Goal: Information Seeking & Learning: Learn about a topic

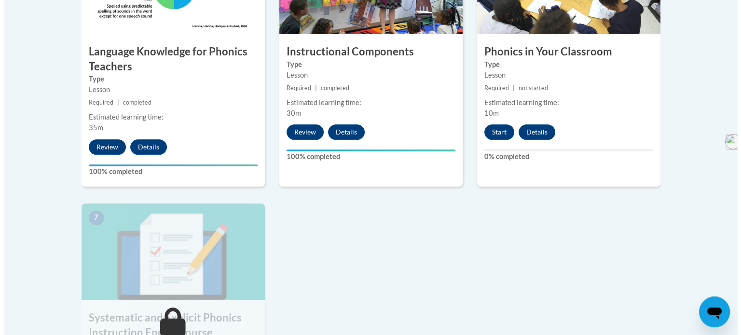
scroll to position [636, 0]
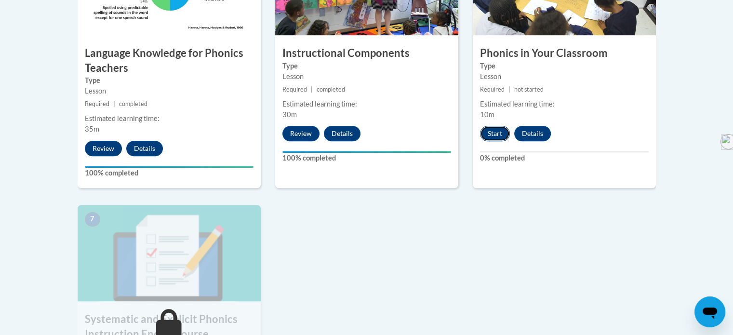
click at [362, 136] on button "Start" at bounding box center [495, 133] width 30 height 15
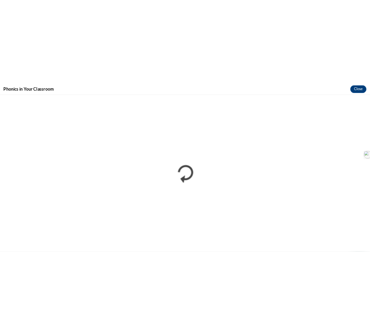
scroll to position [0, 0]
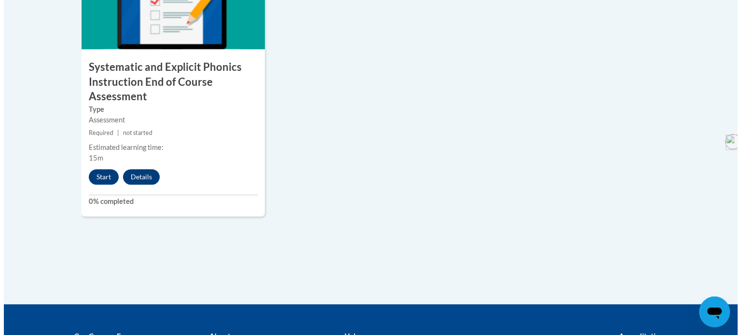
scroll to position [889, 0]
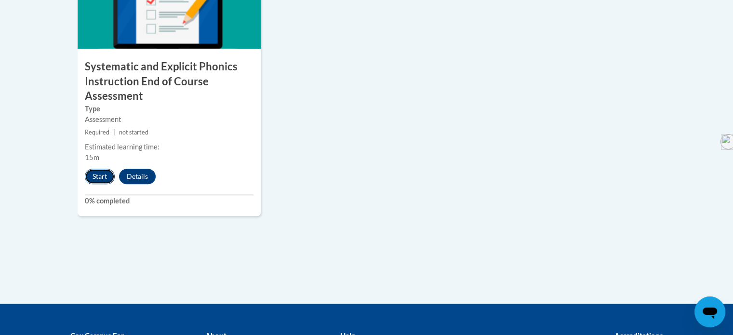
click at [95, 175] on button "Start" at bounding box center [100, 176] width 30 height 15
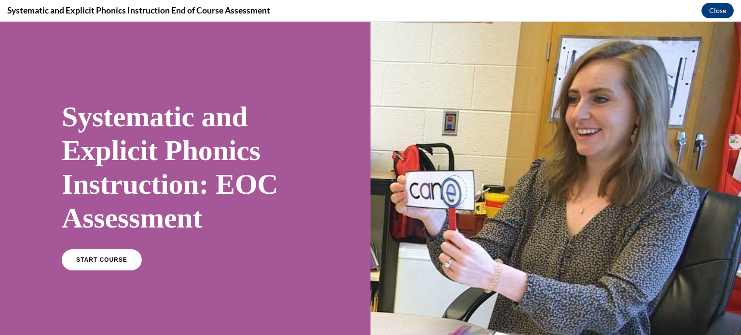
scroll to position [0, 0]
click at [90, 266] on link "START COURSE" at bounding box center [102, 260] width 84 height 22
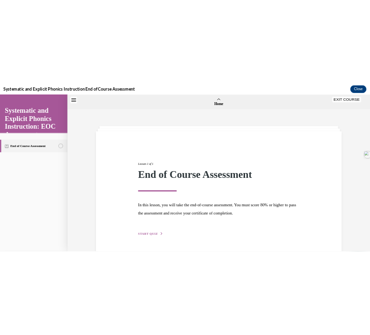
scroll to position [30, 0]
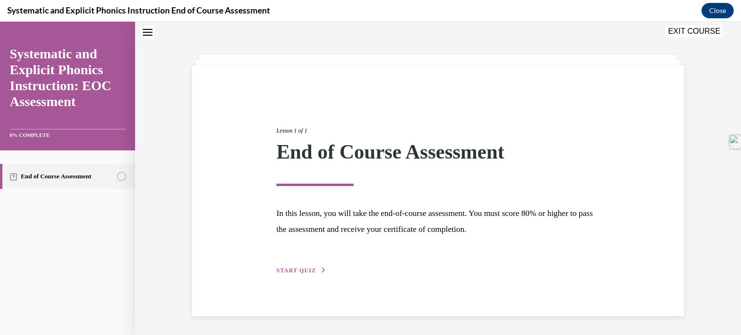
click at [295, 268] on span "START QUIZ" at bounding box center [296, 270] width 40 height 7
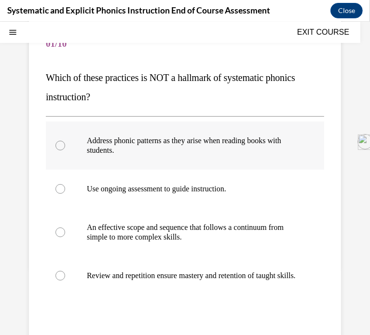
scroll to position [89, 0]
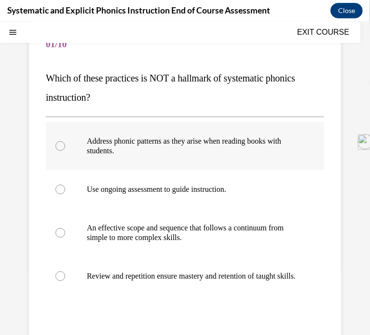
click at [60, 147] on div at bounding box center [60, 146] width 10 height 10
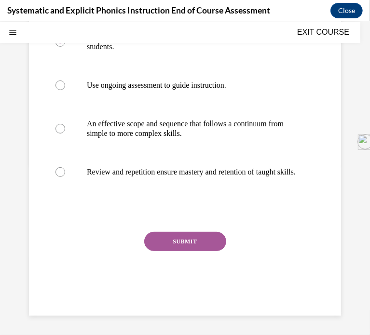
click at [198, 238] on button "SUBMIT" at bounding box center [185, 240] width 82 height 19
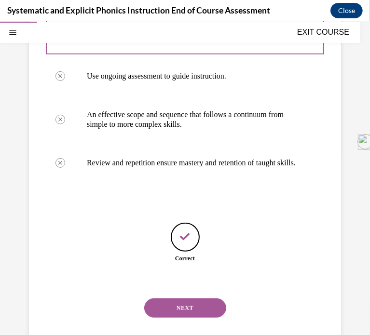
scroll to position [232, 0]
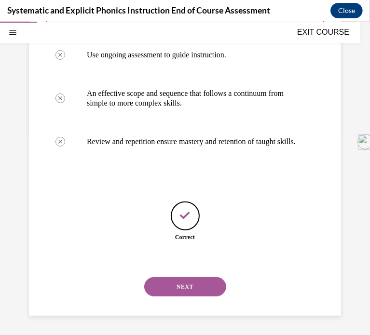
click at [187, 287] on button "NEXT" at bounding box center [185, 286] width 82 height 19
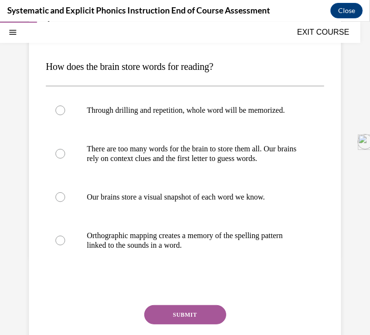
scroll to position [100, 0]
click at [60, 245] on div at bounding box center [60, 240] width 10 height 10
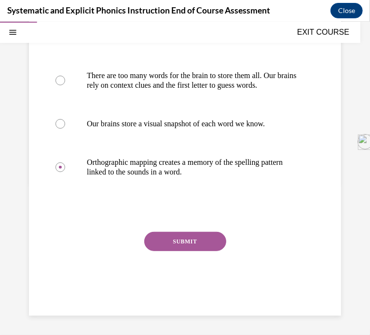
click at [185, 243] on button "SUBMIT" at bounding box center [185, 240] width 82 height 19
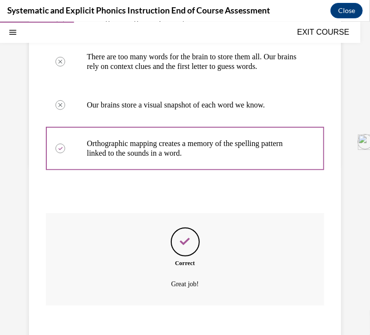
scroll to position [271, 0]
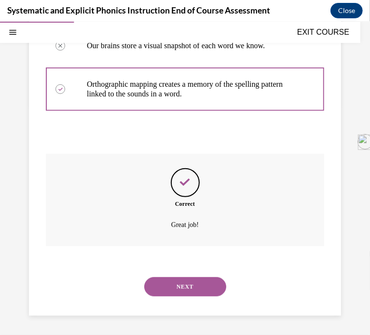
click at [189, 280] on button "NEXT" at bounding box center [185, 286] width 82 height 19
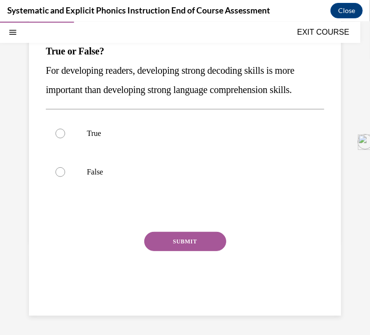
scroll to position [88, 0]
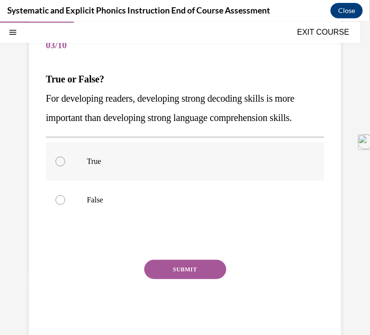
click at [61, 165] on div at bounding box center [60, 161] width 10 height 10
click at [170, 269] on button "SUBMIT" at bounding box center [185, 268] width 82 height 19
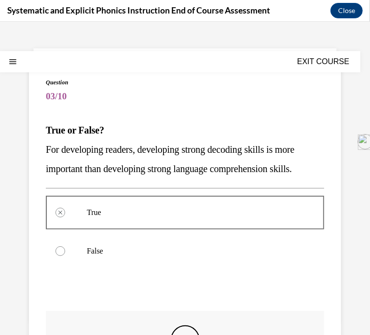
scroll to position [0, 0]
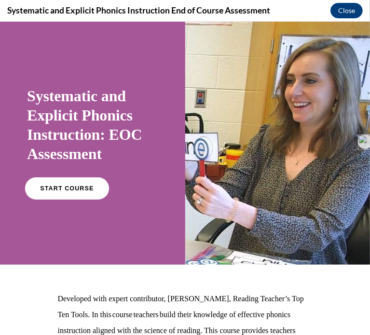
click at [64, 189] on span "START COURSE" at bounding box center [67, 188] width 54 height 7
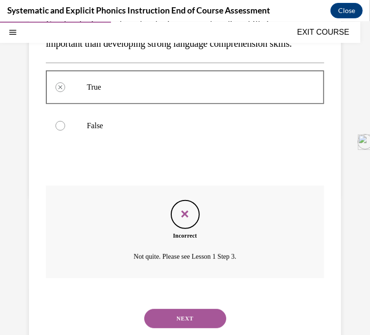
scroll to position [193, 0]
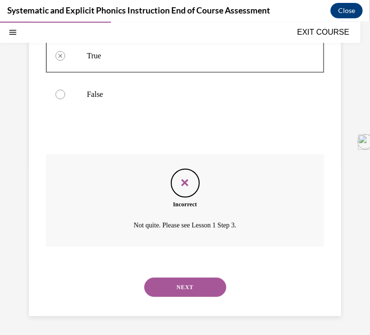
click at [185, 283] on button "NEXT" at bounding box center [185, 286] width 82 height 19
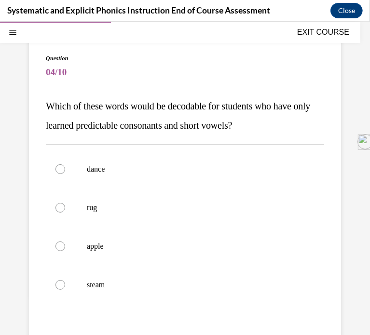
scroll to position [62, 0]
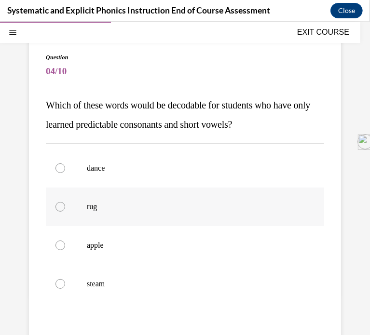
click at [56, 205] on div at bounding box center [60, 207] width 10 height 10
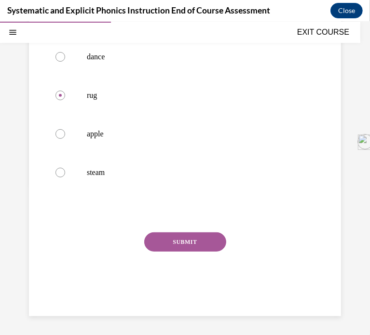
click at [185, 234] on button "SUBMIT" at bounding box center [185, 241] width 82 height 19
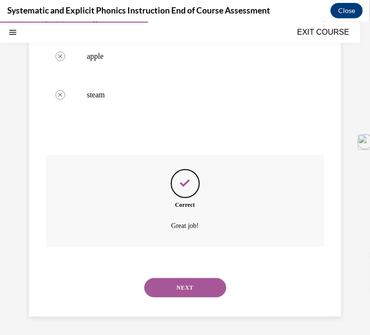
scroll to position [251, 0]
click at [184, 287] on button "NEXT" at bounding box center [185, 286] width 82 height 19
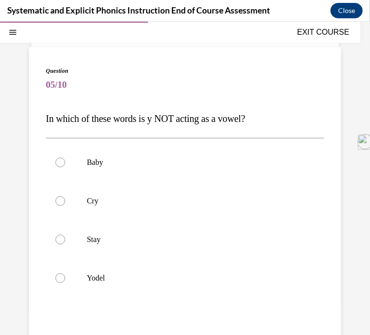
scroll to position [48, 0]
click at [60, 276] on div at bounding box center [60, 278] width 10 height 10
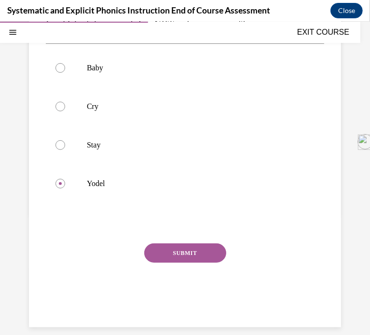
click at [182, 249] on button "SUBMIT" at bounding box center [185, 252] width 82 height 19
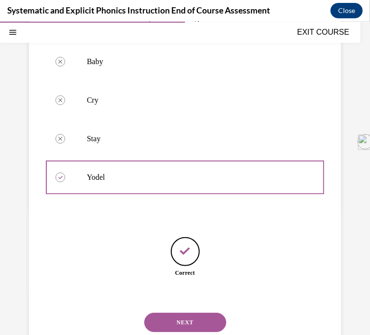
scroll to position [184, 0]
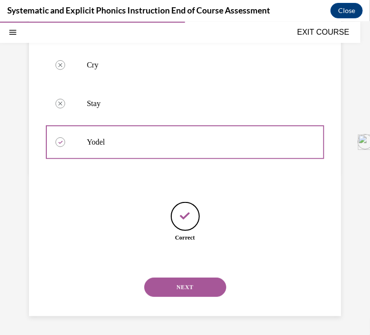
click at [177, 287] on button "NEXT" at bounding box center [185, 286] width 82 height 19
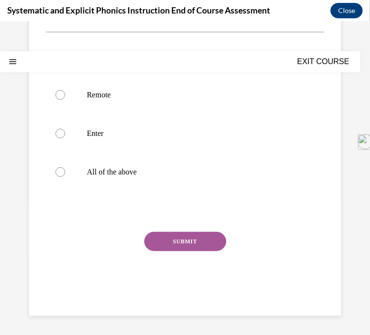
scroll to position [0, 0]
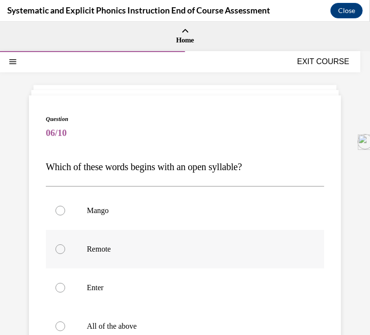
click at [60, 250] on div at bounding box center [60, 249] width 10 height 10
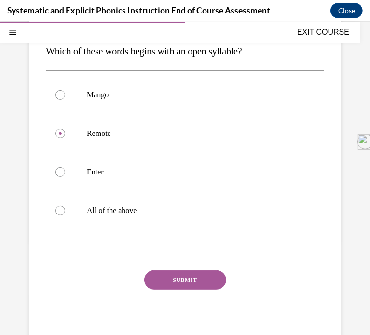
click at [190, 283] on button "SUBMIT" at bounding box center [185, 279] width 82 height 19
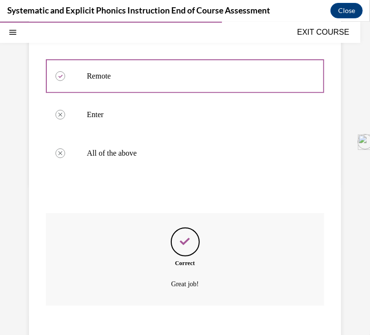
scroll to position [232, 0]
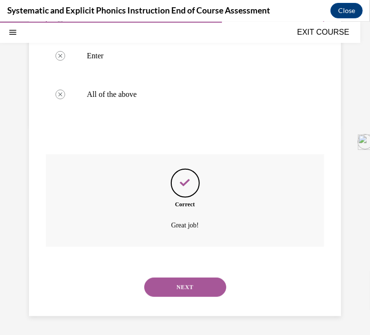
click at [180, 281] on button "NEXT" at bounding box center [185, 286] width 82 height 19
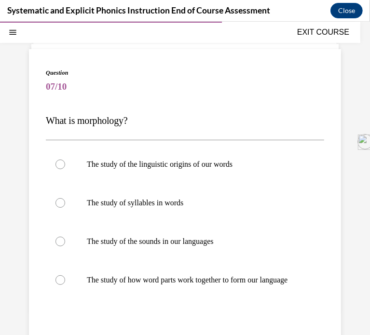
scroll to position [47, 0]
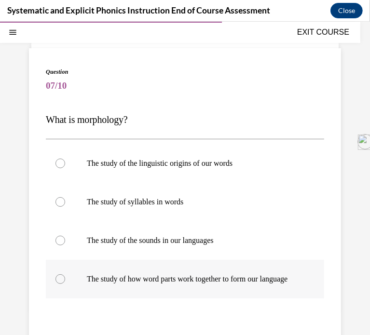
click at [58, 283] on div at bounding box center [60, 279] width 10 height 10
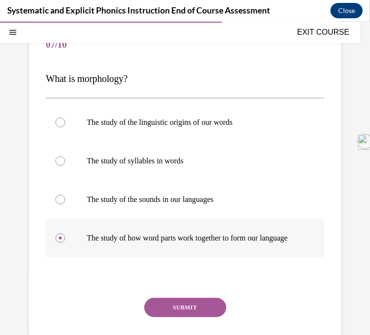
scroll to position [96, 0]
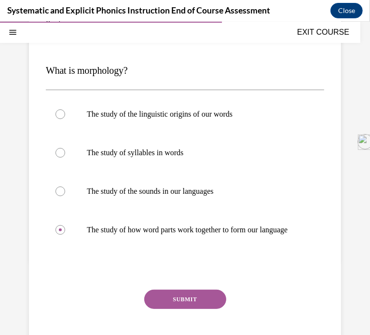
click at [182, 309] on button "SUBMIT" at bounding box center [185, 298] width 82 height 19
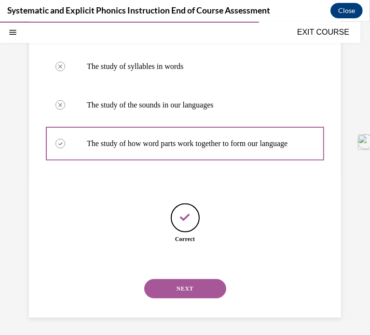
scroll to position [194, 0]
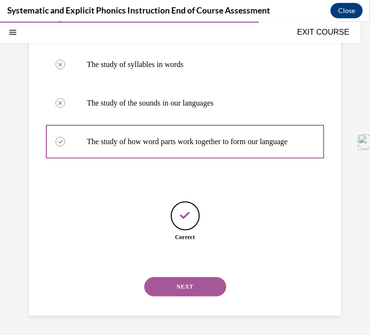
click at [181, 286] on button "NEXT" at bounding box center [185, 286] width 82 height 19
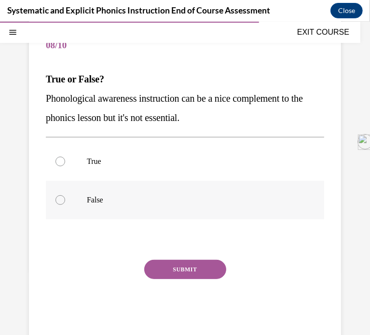
click at [59, 200] on div at bounding box center [60, 200] width 10 height 10
click at [182, 266] on button "SUBMIT" at bounding box center [185, 268] width 82 height 19
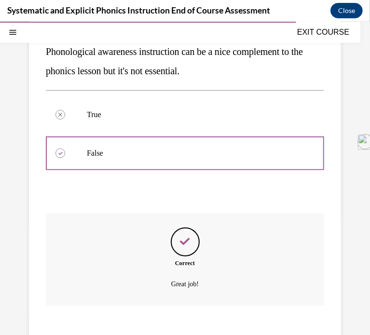
scroll to position [193, 0]
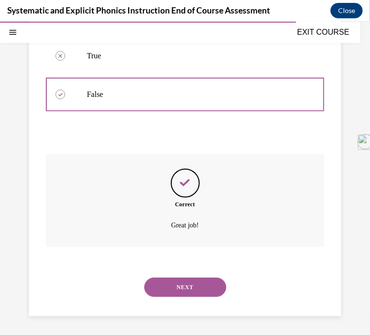
click at [176, 286] on button "NEXT" at bounding box center [185, 286] width 82 height 19
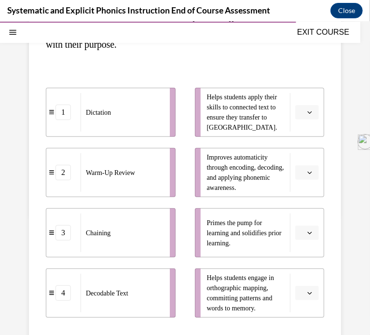
scroll to position [142, 0]
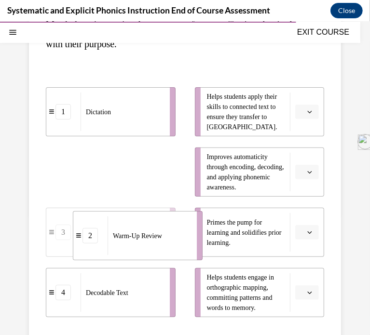
drag, startPoint x: 124, startPoint y: 180, endPoint x: 151, endPoint y: 244, distance: 69.1
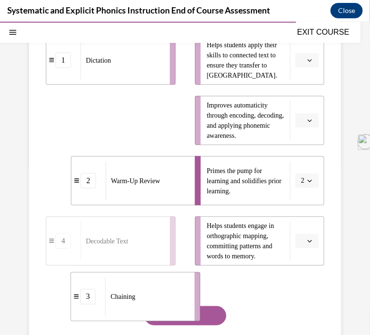
scroll to position [212, 0]
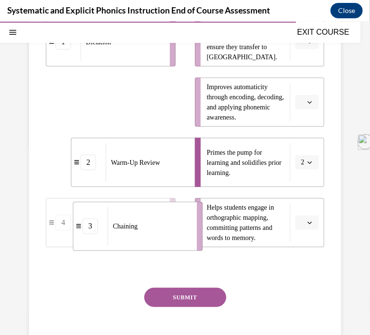
drag, startPoint x: 133, startPoint y: 186, endPoint x: 160, endPoint y: 239, distance: 59.5
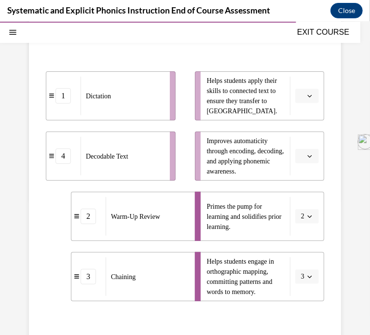
scroll to position [157, 0]
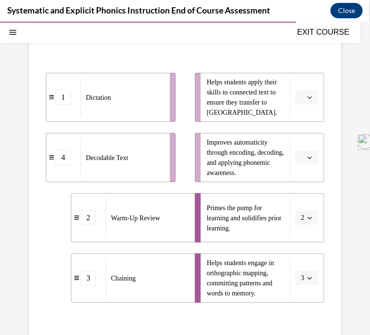
drag, startPoint x: 147, startPoint y: 161, endPoint x: 180, endPoint y: 103, distance: 66.7
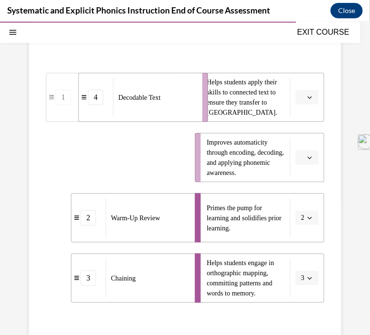
drag, startPoint x: 180, startPoint y: 103, endPoint x: 167, endPoint y: 99, distance: 13.6
click at [167, 99] on div "Decodable Text" at bounding box center [154, 97] width 83 height 39
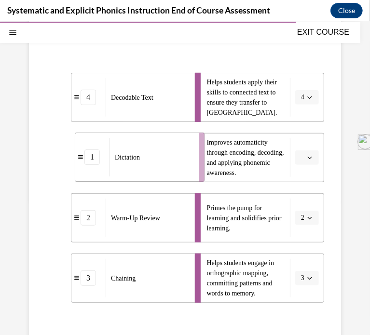
drag, startPoint x: 144, startPoint y: 144, endPoint x: 173, endPoint y: 144, distance: 28.9
click at [173, 144] on div "Dictation" at bounding box center [150, 156] width 83 height 39
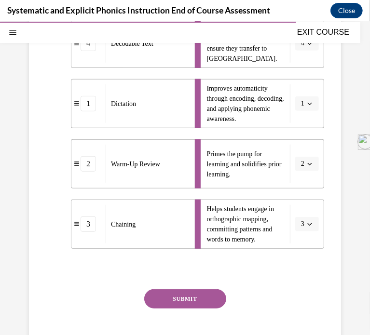
scroll to position [225, 0]
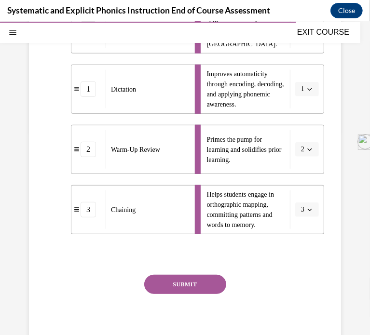
click at [176, 288] on button "SUBMIT" at bounding box center [185, 283] width 82 height 19
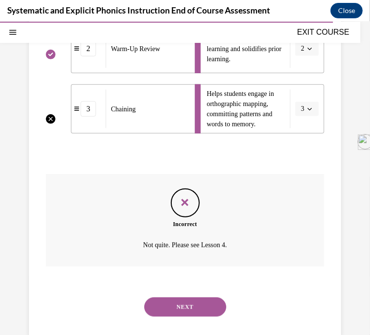
scroll to position [327, 0]
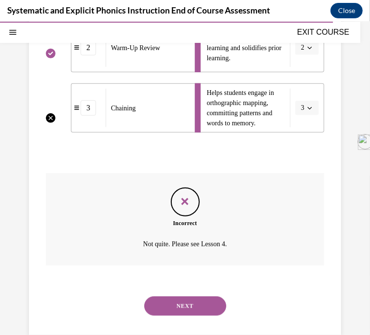
click at [176, 300] on button "NEXT" at bounding box center [185, 305] width 82 height 19
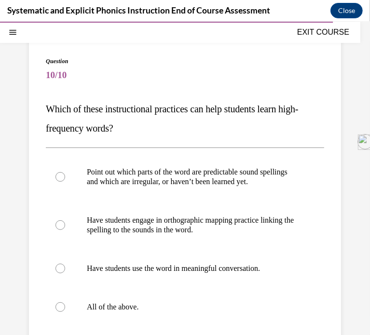
scroll to position [75, 0]
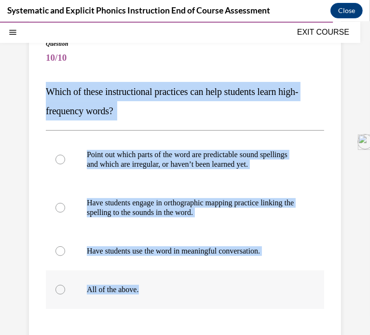
drag, startPoint x: 42, startPoint y: 88, endPoint x: 276, endPoint y: 292, distance: 310.3
click at [276, 292] on div "Question 10/10 Which of these instructional practices can help students learn h…" at bounding box center [185, 226] width 312 height 413
copy div "Which of these instructional practices can help students learn high-frequency w…"
click at [55, 292] on div at bounding box center [185, 289] width 278 height 39
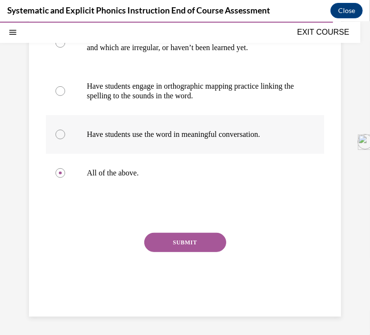
scroll to position [192, 0]
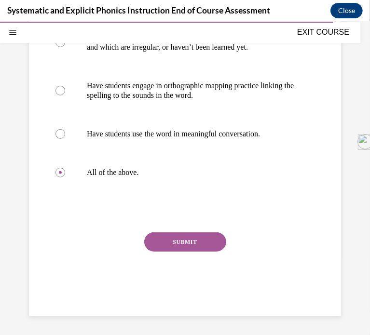
click at [201, 246] on button "SUBMIT" at bounding box center [185, 241] width 82 height 19
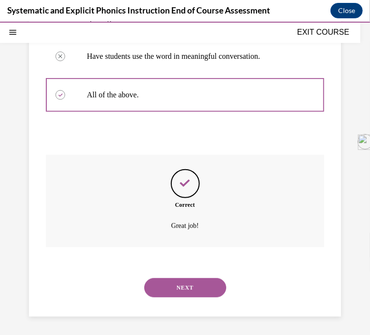
scroll to position [271, 0]
click at [191, 288] on button "NEXT" at bounding box center [185, 286] width 82 height 19
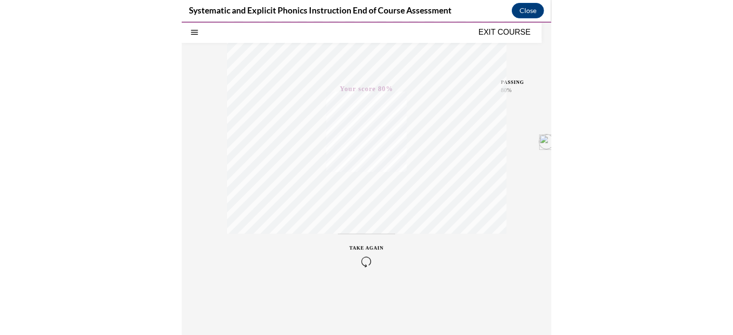
scroll to position [167, 0]
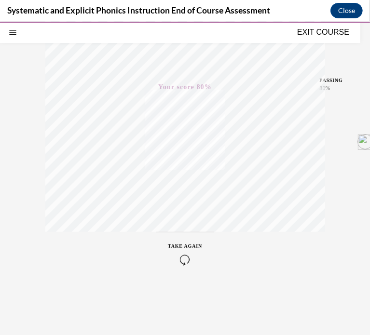
click at [328, 33] on button "EXIT COURSE" at bounding box center [323, 32] width 58 height 12
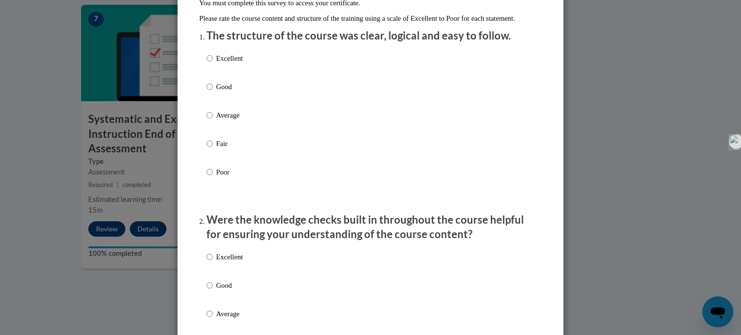
scroll to position [108, 0]
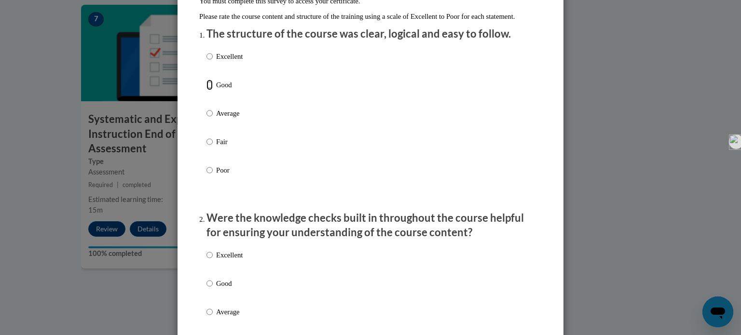
click at [206, 90] on input "Good" at bounding box center [209, 85] width 6 height 11
radio input "true"
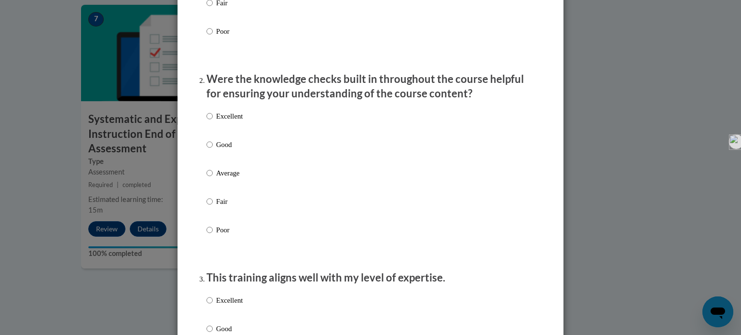
scroll to position [249, 0]
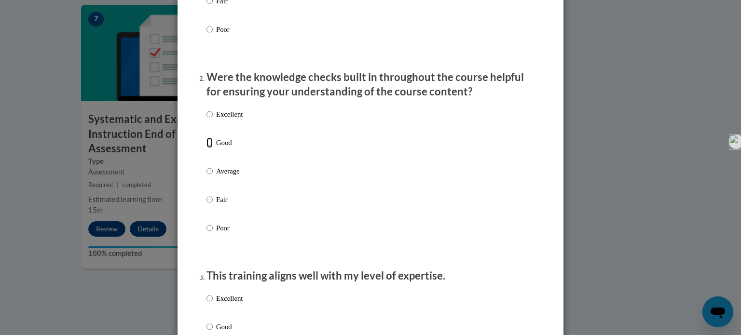
click at [206, 148] on input "Good" at bounding box center [209, 142] width 6 height 11
radio input "true"
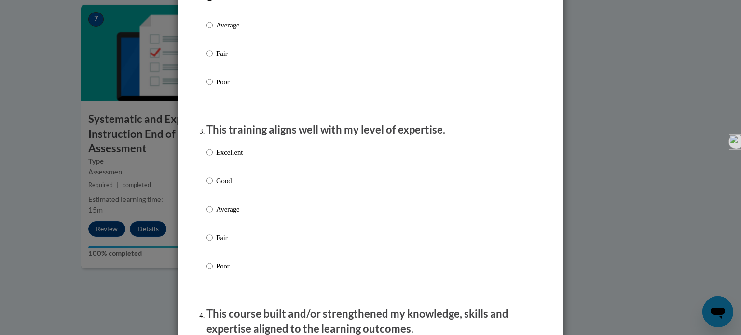
scroll to position [395, 0]
click at [207, 186] on input "Good" at bounding box center [209, 180] width 6 height 11
radio input "true"
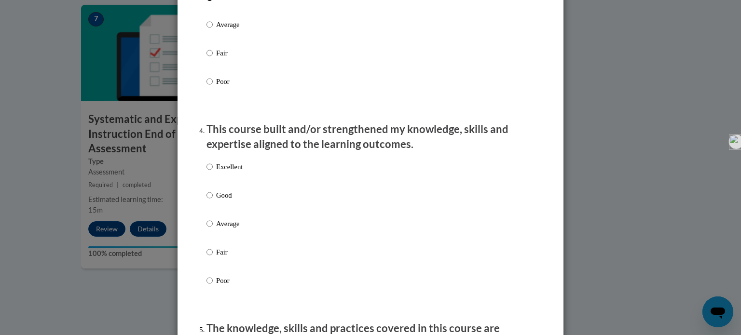
scroll to position [584, 0]
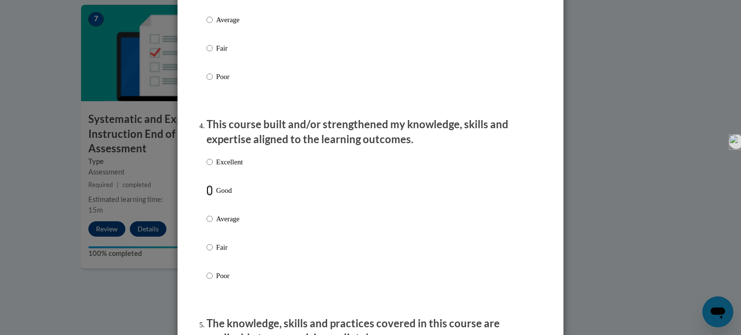
click at [206, 196] on input "Good" at bounding box center [209, 190] width 6 height 11
radio input "true"
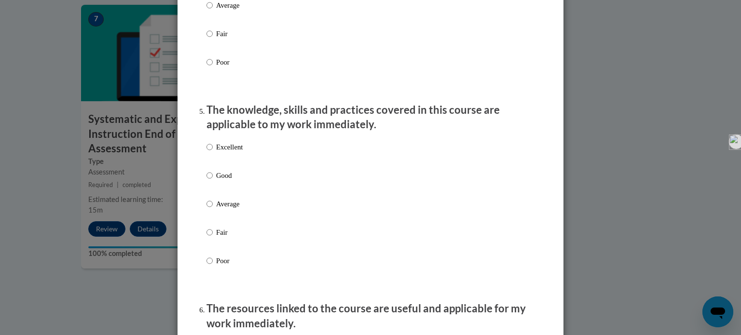
scroll to position [805, 0]
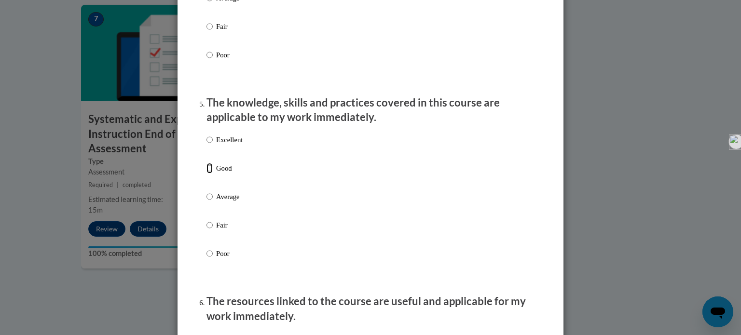
click at [206, 174] on input "Good" at bounding box center [209, 168] width 6 height 11
radio input "true"
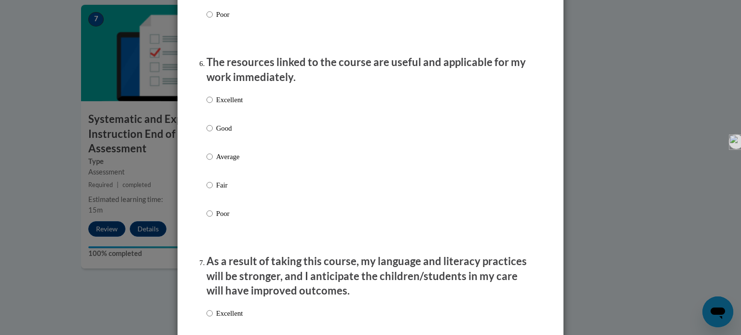
scroll to position [1050, 0]
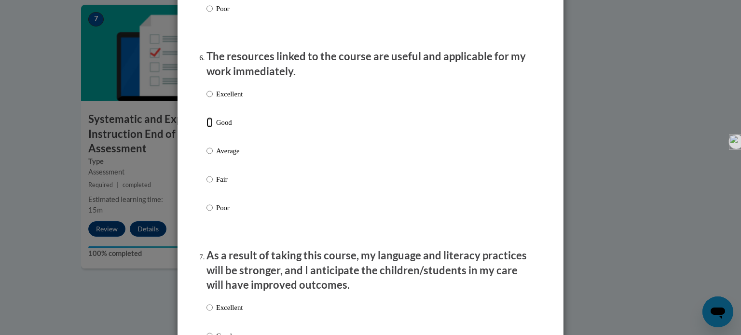
click at [206, 128] on input "Good" at bounding box center [209, 122] width 6 height 11
radio input "true"
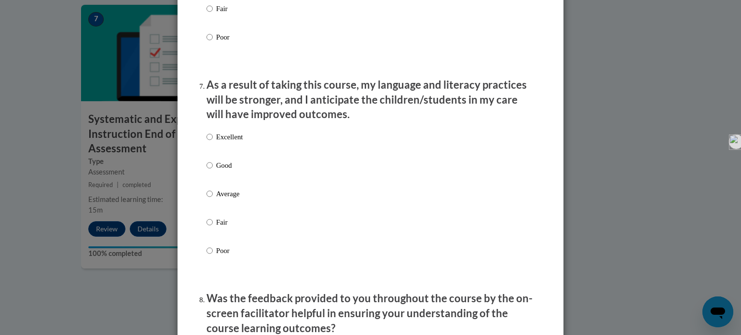
scroll to position [1222, 0]
click at [206, 170] on input "Good" at bounding box center [209, 164] width 6 height 11
radio input "true"
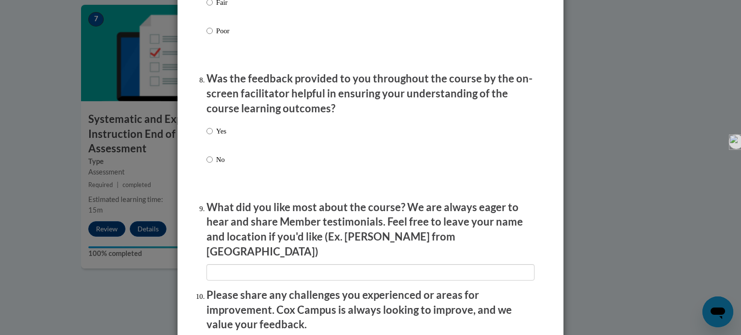
scroll to position [1442, 0]
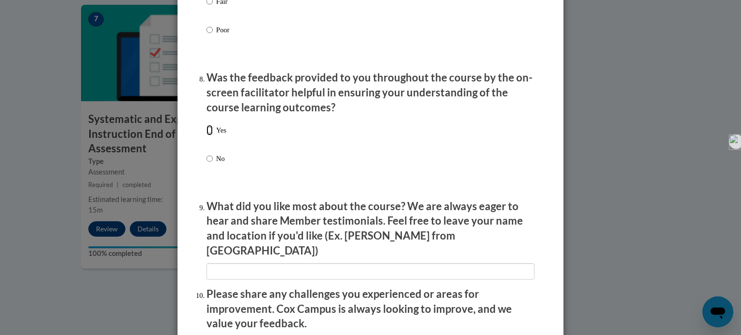
click at [206, 135] on input "Yes" at bounding box center [209, 130] width 6 height 11
radio input "true"
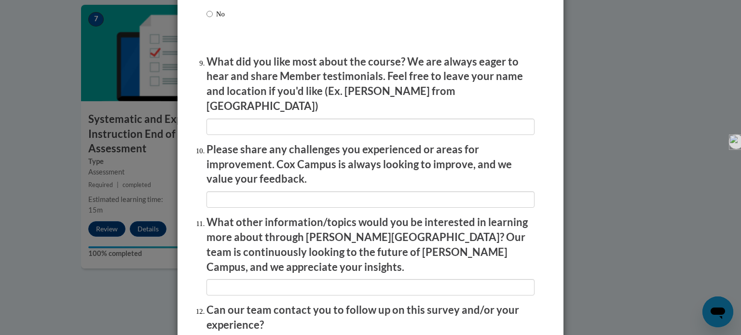
scroll to position [1673, 0]
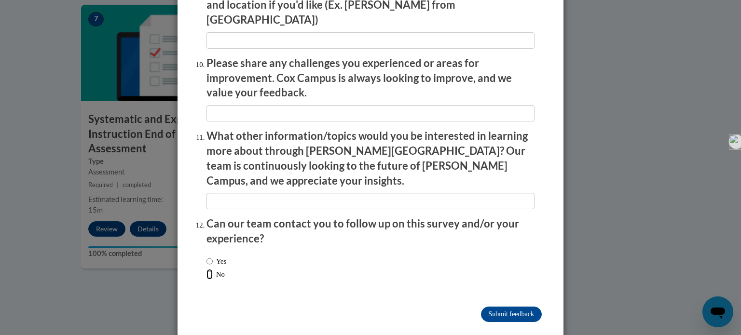
click at [207, 269] on input "No" at bounding box center [209, 274] width 6 height 11
radio input "true"
click at [362, 307] on input "Submit feedback" at bounding box center [511, 314] width 61 height 15
